Goal: Task Accomplishment & Management: Use online tool/utility

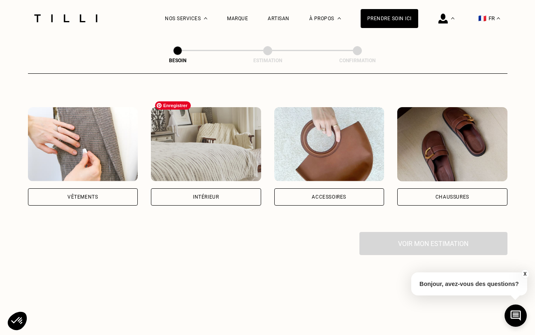
scroll to position [139, 0]
click at [109, 188] on div "Vêtements" at bounding box center [83, 196] width 110 height 17
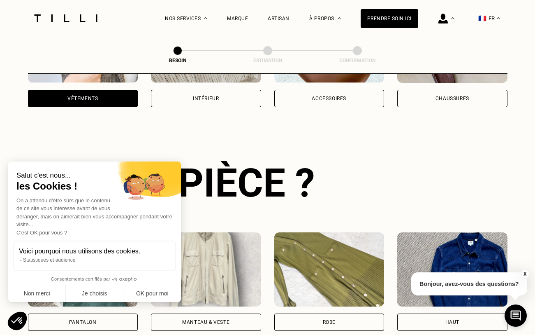
scroll to position [268, 0]
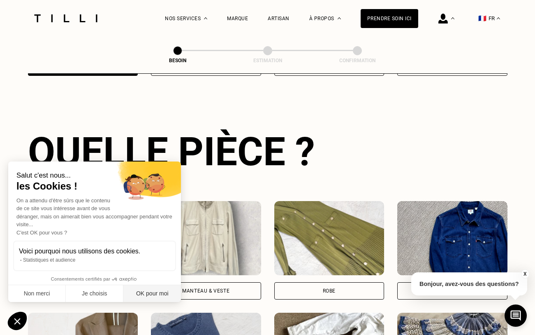
click at [156, 294] on button "OK pour moi" at bounding box center [152, 293] width 58 height 17
checkbox input "true"
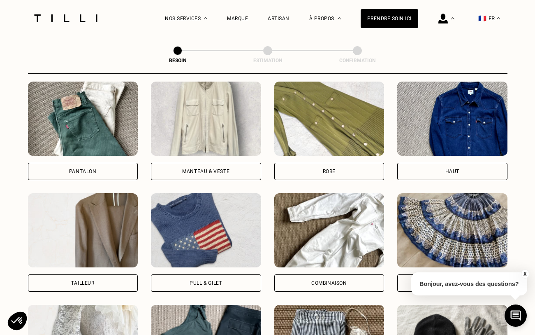
scroll to position [388, 0]
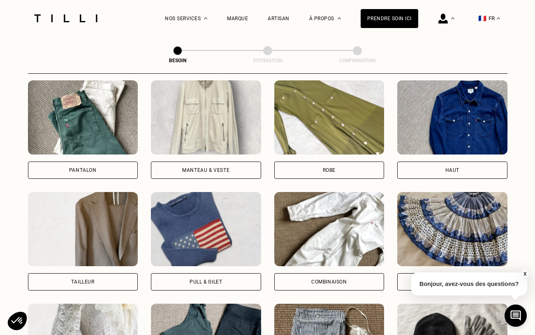
click at [527, 272] on button "X" at bounding box center [525, 273] width 8 height 9
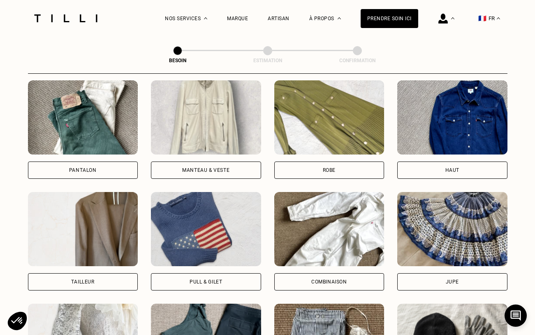
click at [527, 272] on div "Besoin Estimation Confirmation Dites nous de quoi vous avez besoin en 2 minutes…" at bounding box center [267, 74] width 535 height 852
click at [116, 151] on div "Pantalon" at bounding box center [83, 129] width 110 height 98
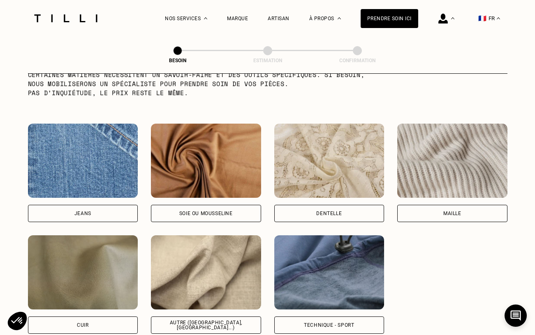
scroll to position [857, 0]
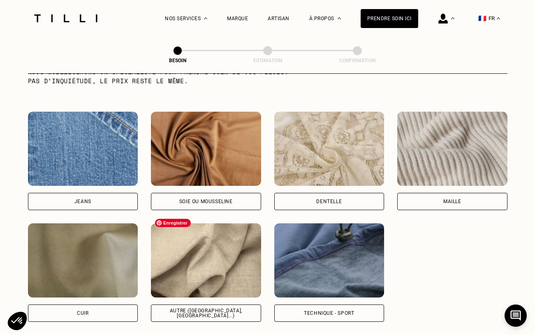
click at [214, 281] on img at bounding box center [206, 260] width 110 height 74
select select "FR"
click at [214, 281] on img at bounding box center [206, 260] width 110 height 74
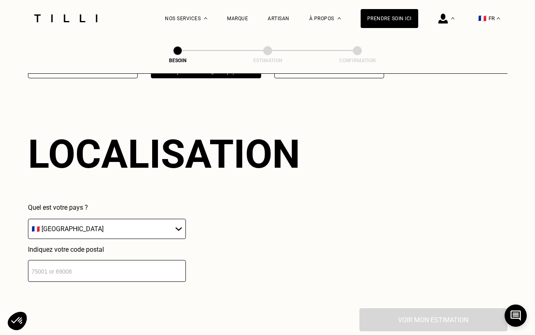
scroll to position [1104, 0]
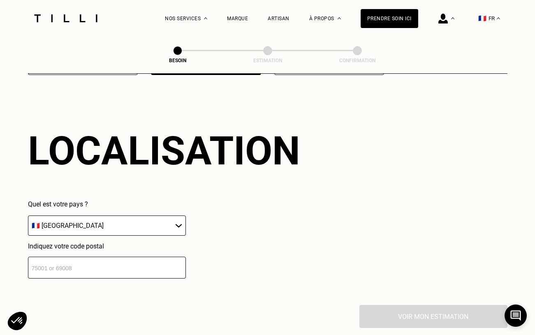
click at [153, 266] on input "number" at bounding box center [107, 267] width 158 height 22
type input "6"
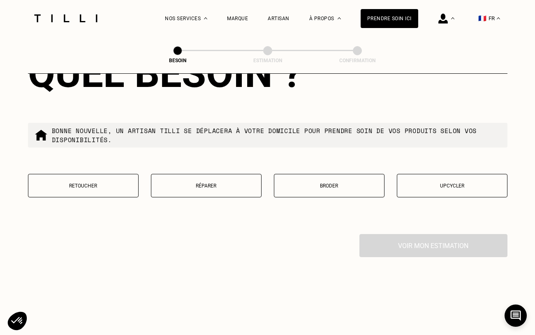
scroll to position [1385, 0]
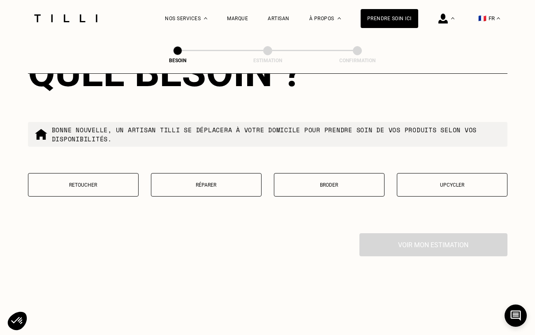
type input "75016"
click at [95, 173] on button "Retoucher" at bounding box center [83, 184] width 111 height 23
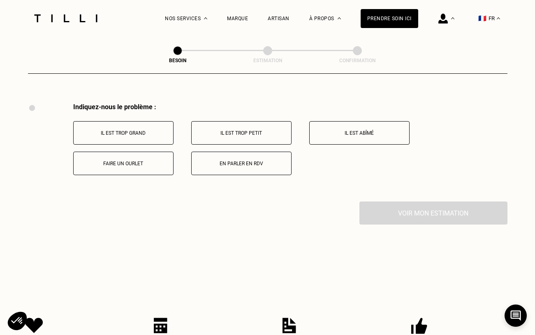
scroll to position [1518, 0]
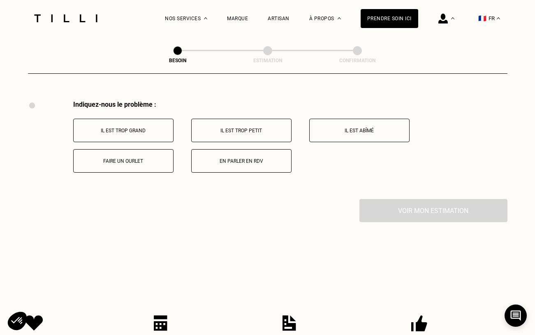
click at [257, 128] on p "Il est trop petit" at bounding box center [241, 131] width 91 height 6
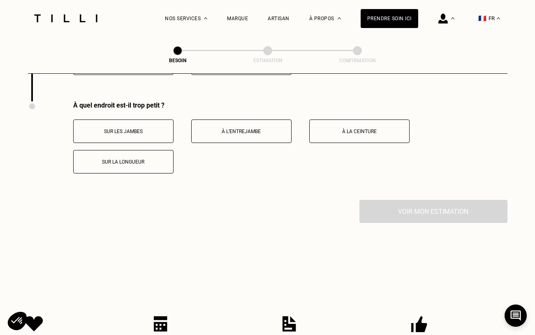
scroll to position [1616, 0]
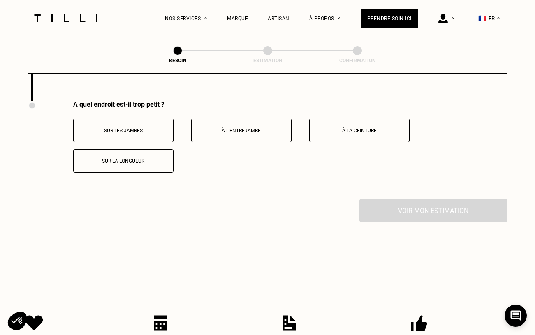
click at [158, 161] on button "Sur la longueur" at bounding box center [123, 160] width 100 height 23
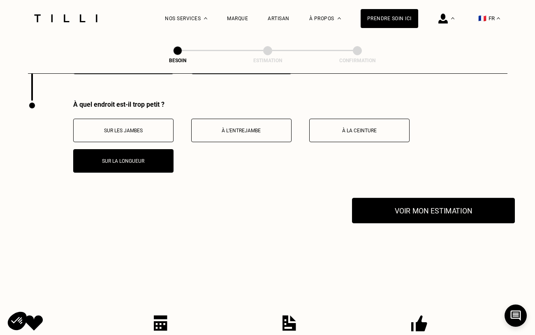
click at [430, 202] on button "Voir mon estimation" at bounding box center [433, 211] width 163 height 26
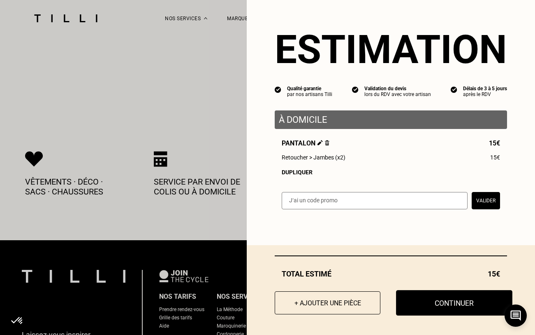
scroll to position [1780, 0]
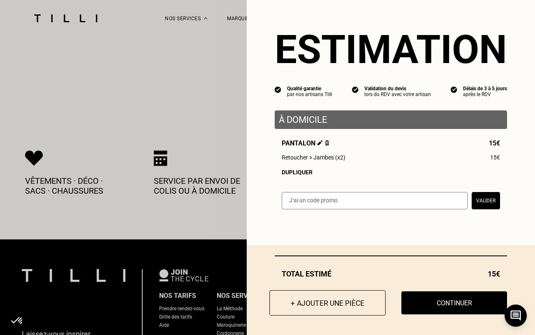
click at [368, 306] on button "+ Ajouter une pièce" at bounding box center [328, 303] width 116 height 26
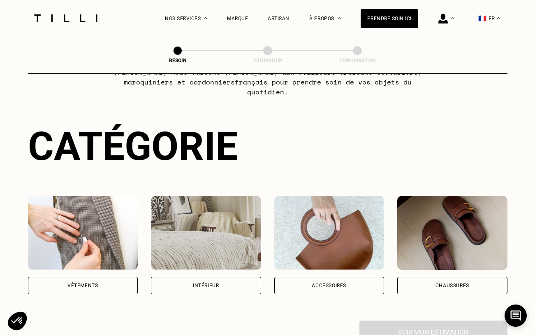
scroll to position [50, 0]
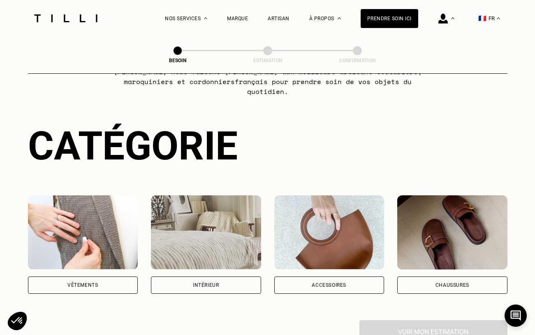
click at [77, 261] on div "Vêtements" at bounding box center [83, 244] width 110 height 98
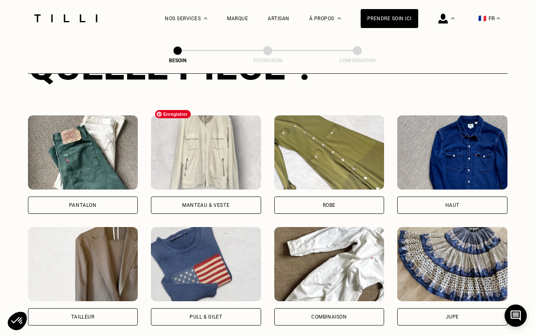
scroll to position [354, 0]
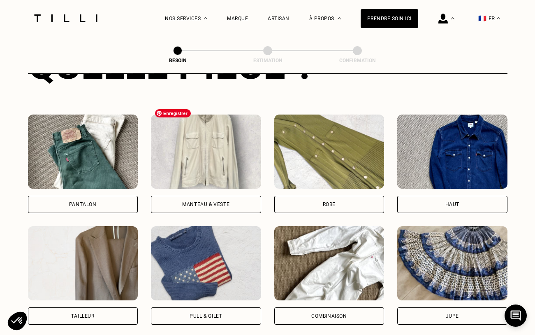
click at [250, 125] on img at bounding box center [206, 151] width 110 height 74
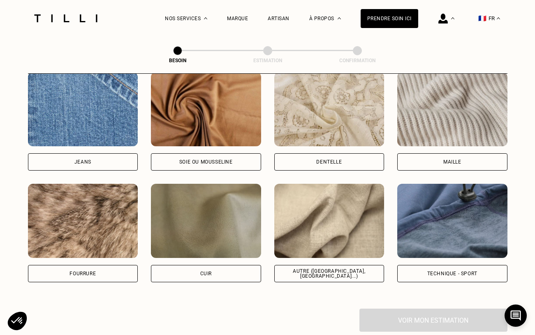
scroll to position [889, 0]
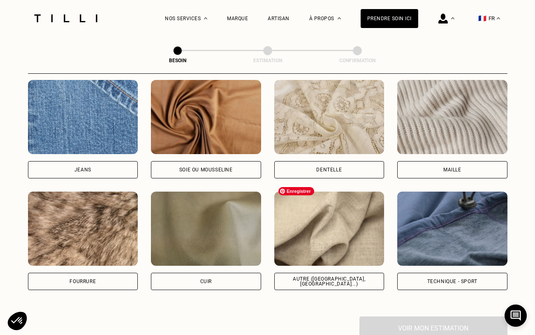
click at [352, 232] on img at bounding box center [329, 228] width 110 height 74
select select "FR"
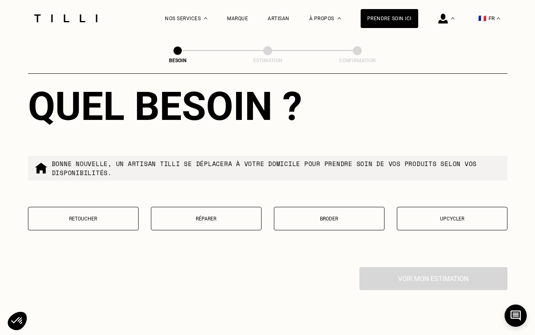
scroll to position [1360, 0]
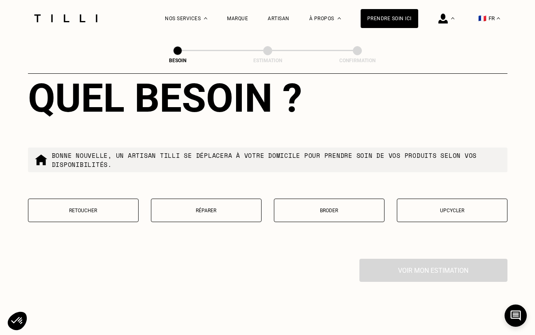
click at [104, 198] on button "Retoucher" at bounding box center [83, 209] width 111 height 23
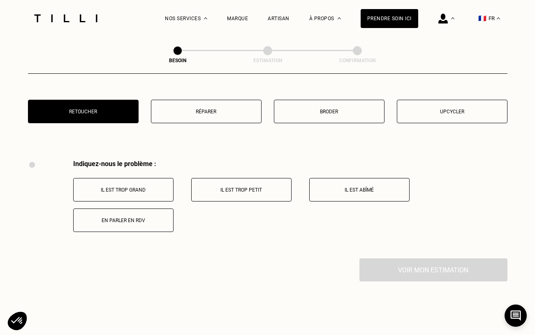
scroll to position [1459, 0]
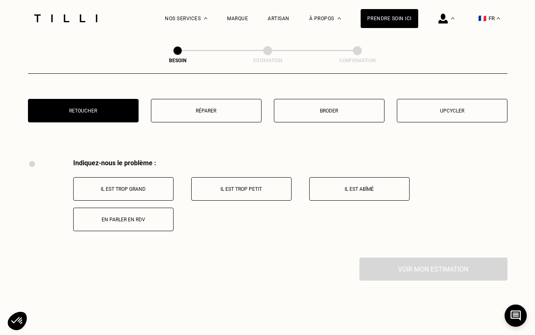
click at [149, 186] on p "Il est trop grand" at bounding box center [123, 189] width 91 height 6
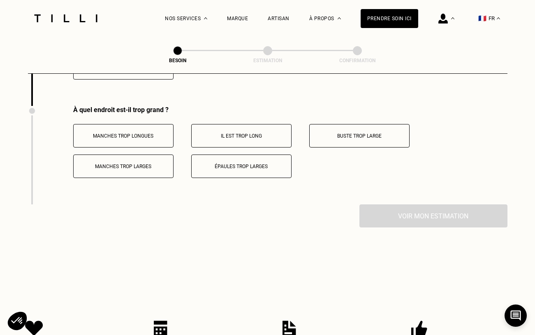
scroll to position [1616, 0]
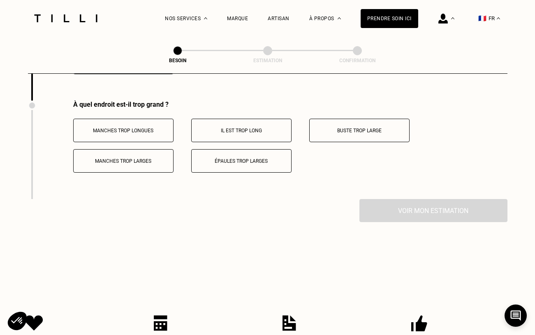
click at [272, 128] on button "Il est trop long" at bounding box center [241, 130] width 100 height 23
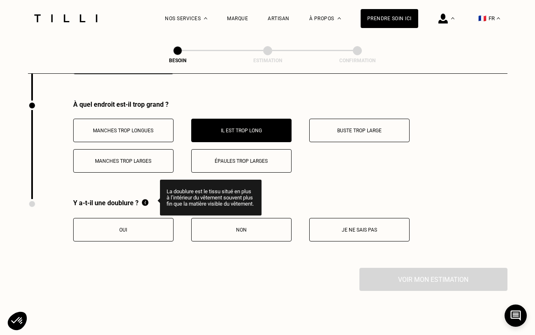
click at [147, 199] on img at bounding box center [145, 202] width 7 height 7
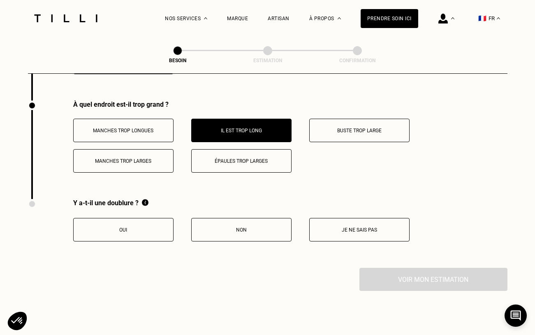
click at [268, 227] on p "Non" at bounding box center [241, 230] width 91 height 6
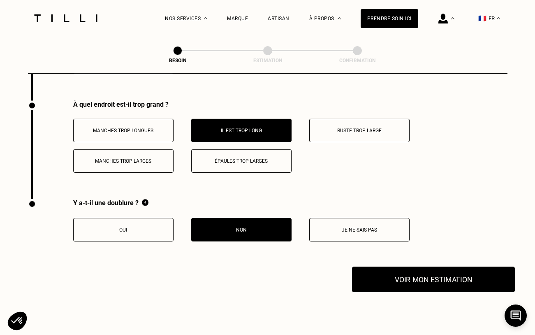
click at [458, 278] on button "Voir mon estimation" at bounding box center [433, 279] width 163 height 26
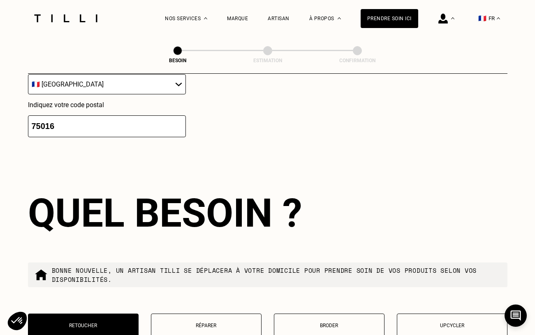
scroll to position [1460, 0]
